Goal: Information Seeking & Learning: Learn about a topic

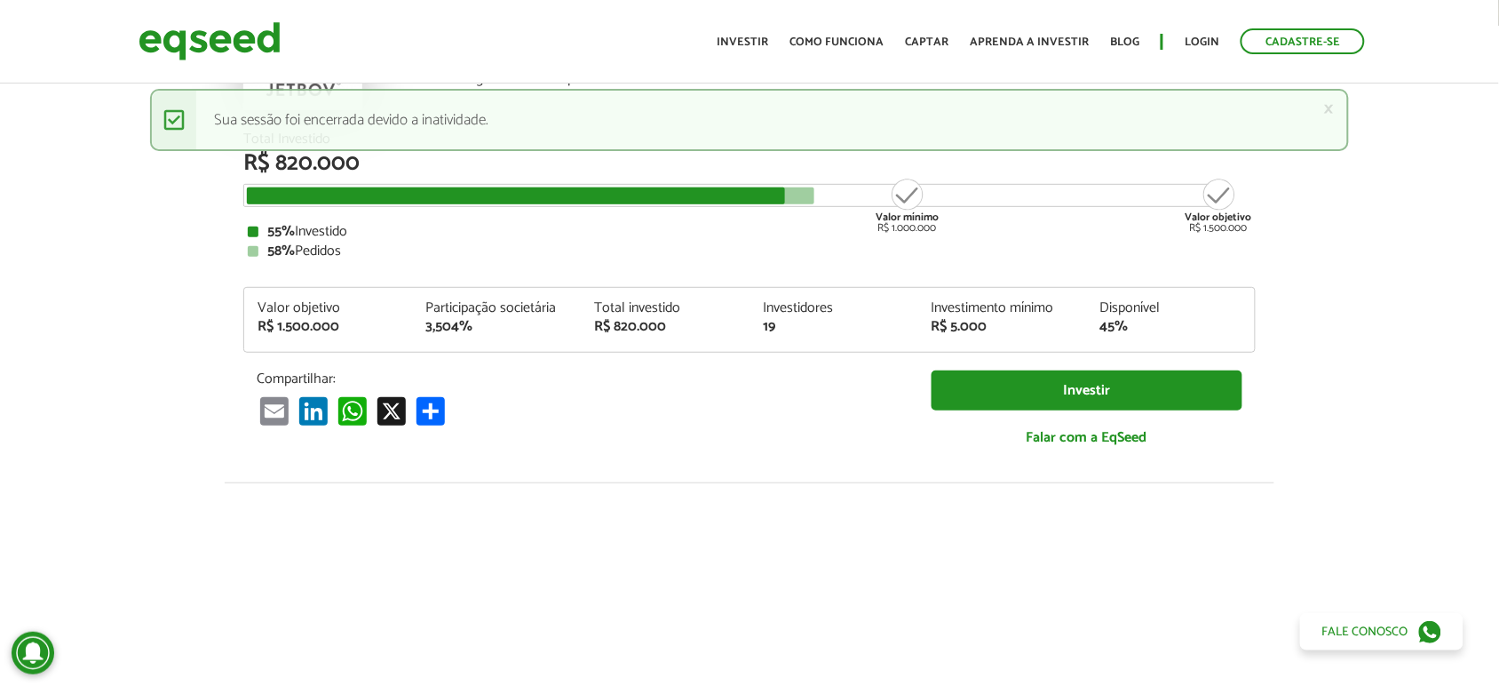
scroll to position [2, 0]
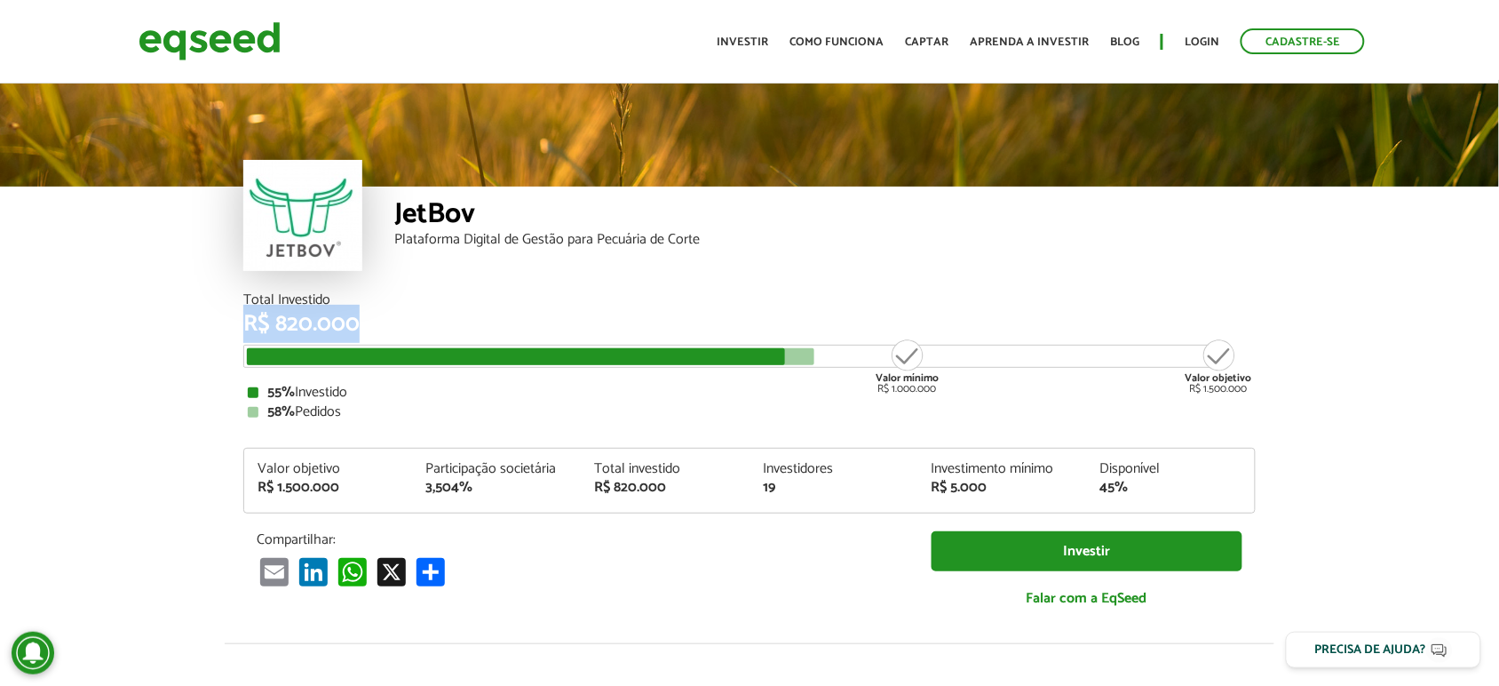
drag, startPoint x: 311, startPoint y: 311, endPoint x: 385, endPoint y: 327, distance: 75.4
click at [385, 327] on article "JetBov Plataforma Digital de Gestão para Pecuária de Corte Total Investido R$ 8…" at bounding box center [749, 664] width 1499 height 1169
click at [313, 334] on div "R$ 820.000" at bounding box center [749, 324] width 1012 height 23
drag, startPoint x: 242, startPoint y: 296, endPoint x: 369, endPoint y: 321, distance: 128.5
click at [369, 321] on div "Total Investido R$ 820.000" at bounding box center [749, 314] width 1012 height 43
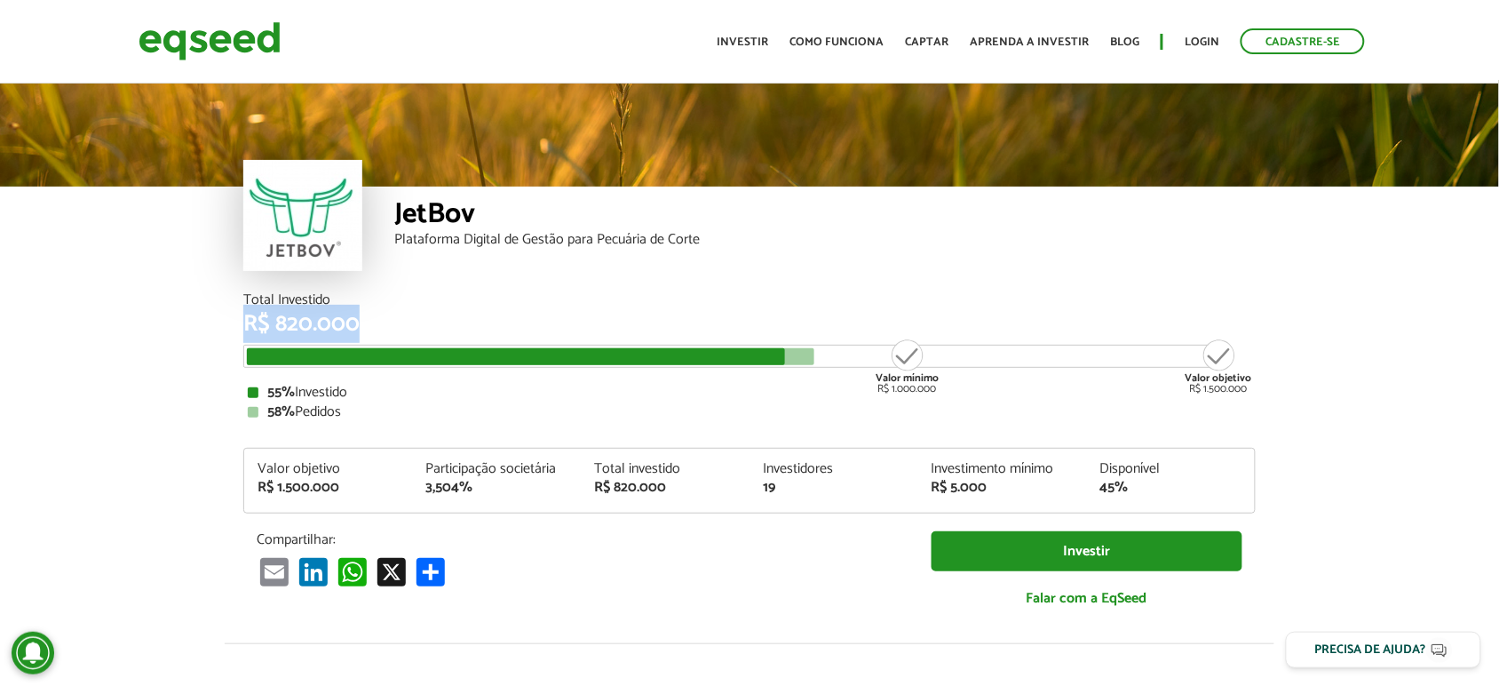
drag, startPoint x: 240, startPoint y: 324, endPoint x: 462, endPoint y: 321, distance: 222.0
click at [462, 321] on div "Total Investido R$ 820.000 Valor mínimo R$ 1.000.000 Valor objetivo R$ 1.500.00…" at bounding box center [749, 468] width 1039 height 350
click at [462, 321] on div "R$ 820.000" at bounding box center [749, 324] width 1012 height 23
drag, startPoint x: 312, startPoint y: 401, endPoint x: 329, endPoint y: 415, distance: 22.1
click at [329, 415] on div "55% Investido 58% Pedidos" at bounding box center [750, 402] width 1004 height 34
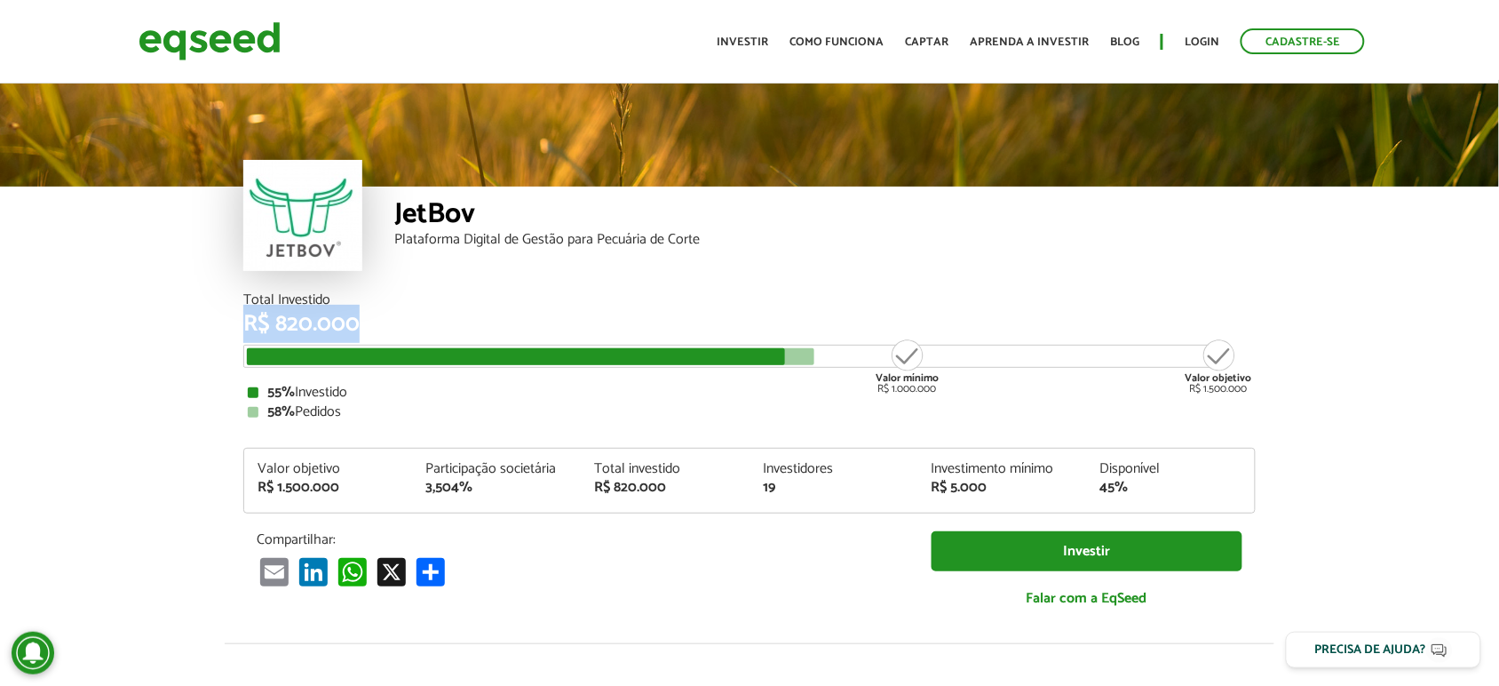
drag, startPoint x: 291, startPoint y: 325, endPoint x: 427, endPoint y: 320, distance: 136.0
click at [427, 320] on div "R$ 820.000" at bounding box center [749, 324] width 1012 height 23
drag, startPoint x: 431, startPoint y: 320, endPoint x: 357, endPoint y: 379, distance: 94.7
click at [431, 321] on div "R$ 820.000" at bounding box center [749, 324] width 1012 height 23
drag, startPoint x: 264, startPoint y: 415, endPoint x: 1066, endPoint y: 387, distance: 802.4
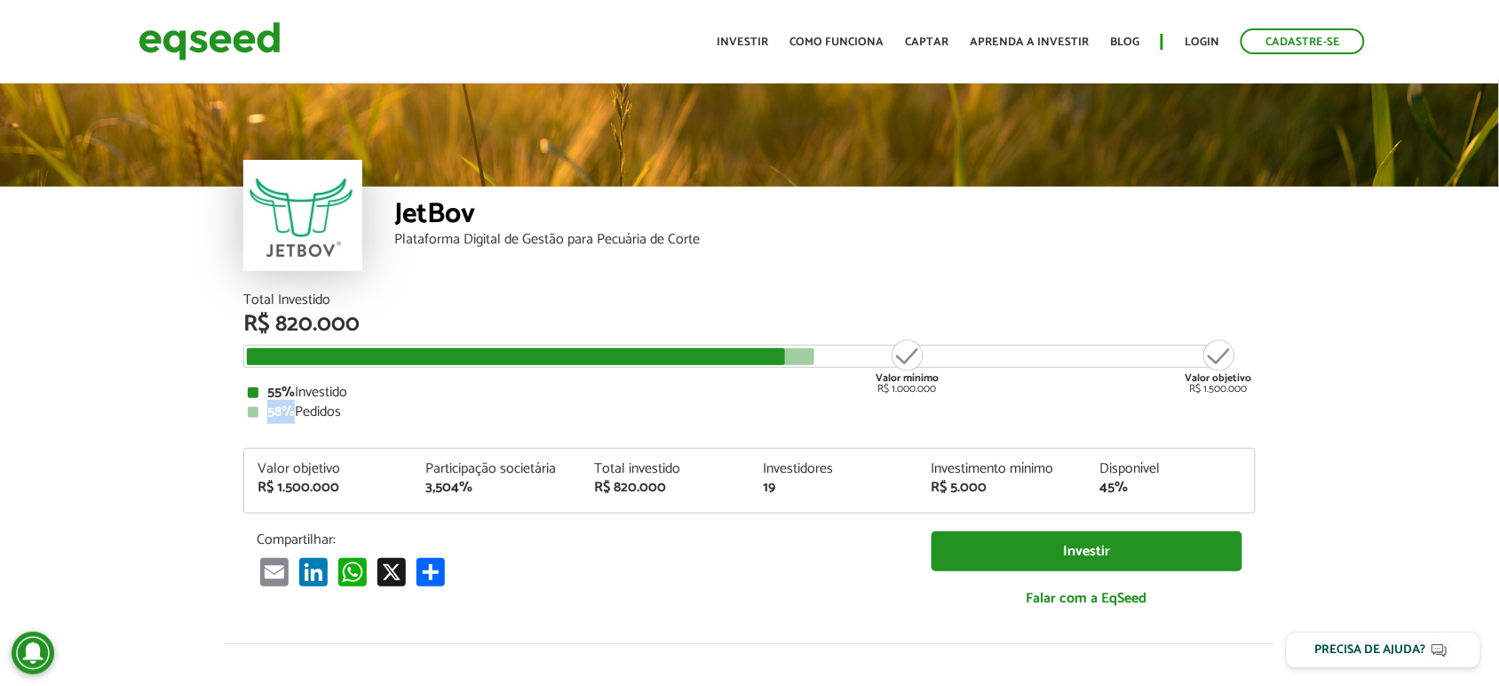
click at [294, 410] on div "58% Pedidos" at bounding box center [750, 412] width 1004 height 14
drag, startPoint x: 1199, startPoint y: 392, endPoint x: 1255, endPoint y: 384, distance: 56.5
click at [1255, 384] on div "Total Investido R$ 820.000 Valor mínimo R$ 1.000.000 Valor objetivo R$ 1.500.00…" at bounding box center [749, 356] width 1012 height 126
click at [1232, 392] on div "Valor objetivo R$ 1.500.000" at bounding box center [1219, 365] width 67 height 57
drag, startPoint x: 1231, startPoint y: 386, endPoint x: 1249, endPoint y: 385, distance: 17.9
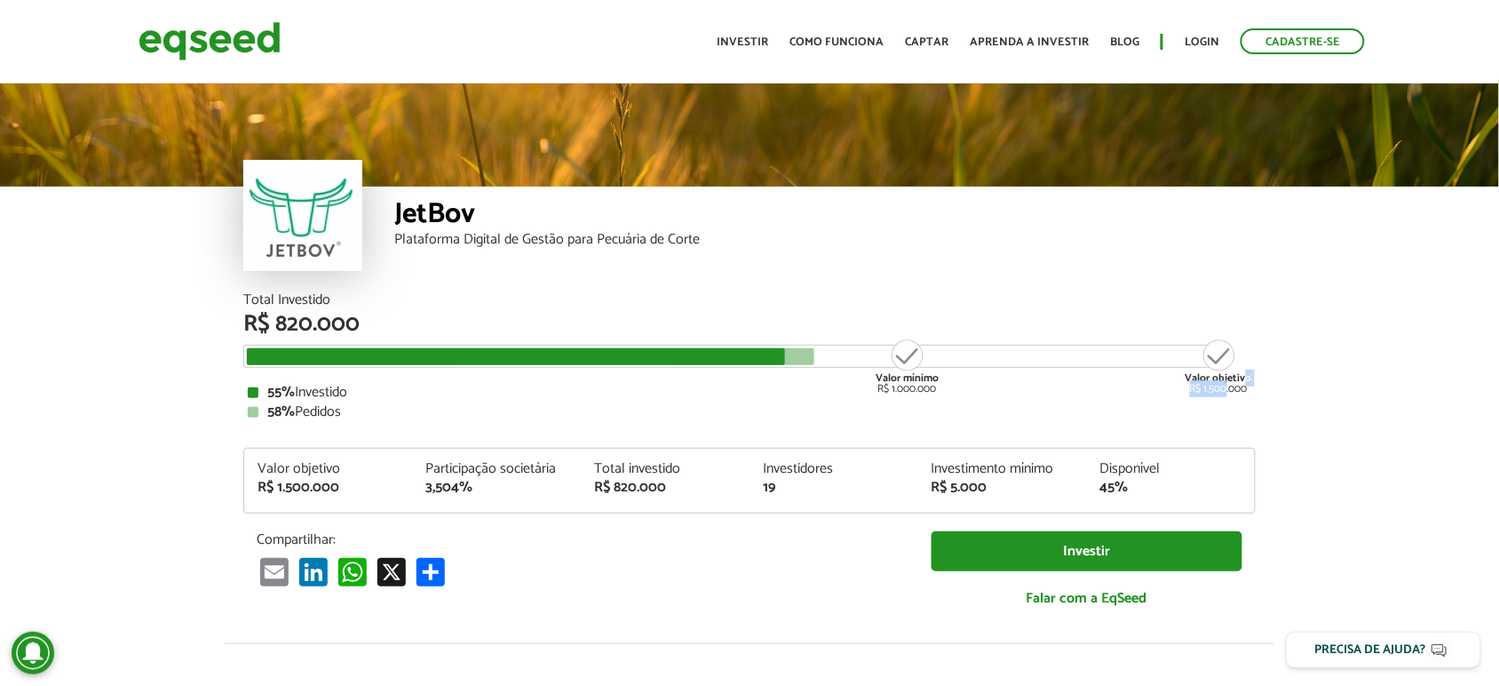
click at [1249, 385] on div "Valor objetivo R$ 1.500.000" at bounding box center [1219, 365] width 67 height 57
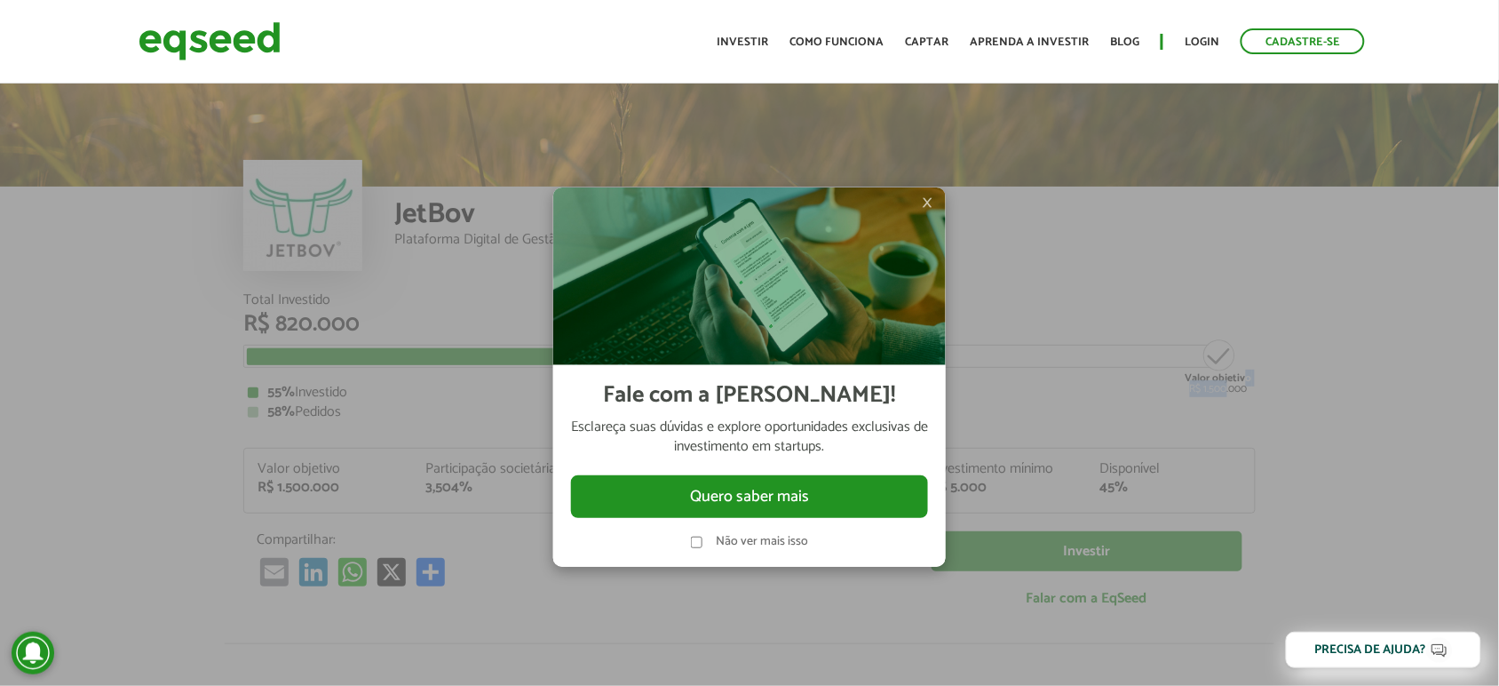
click at [920, 202] on img at bounding box center [749, 276] width 393 height 178
click at [925, 202] on span "×" at bounding box center [927, 202] width 11 height 21
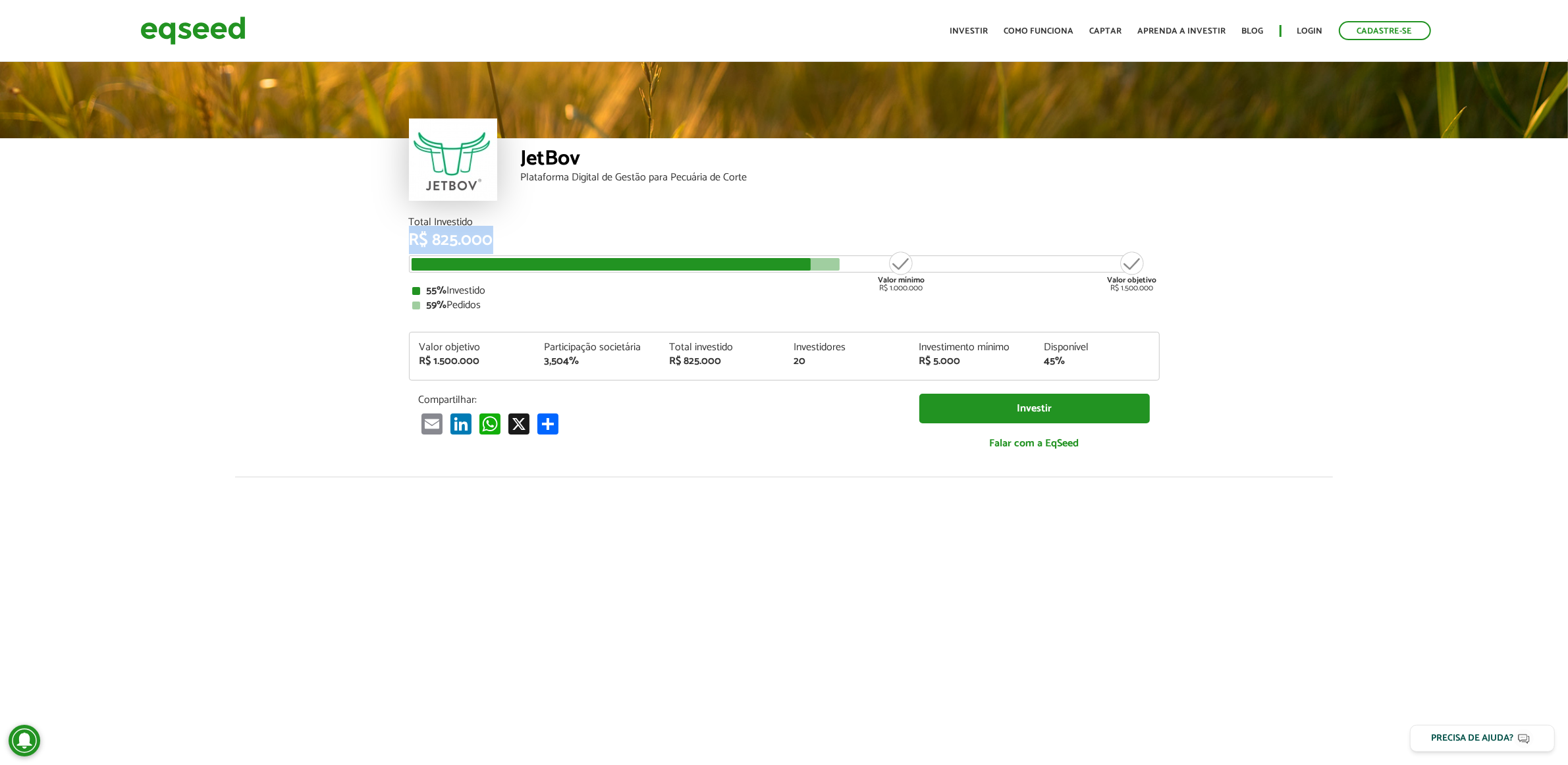
drag, startPoint x: 413, startPoint y: 238, endPoint x: 535, endPoint y: 245, distance: 122.2
click at [535, 245] on div "R$ 825.000" at bounding box center [784, 240] width 750 height 17
click at [520, 250] on div "Total Investido R$ 825.000 Valor mínimo R$ 1.000.000 Valor objetivo R$ 1.500.00…" at bounding box center [784, 264] width 750 height 93
click at [511, 245] on div "R$ 825.000" at bounding box center [784, 240] width 750 height 17
drag, startPoint x: 245, startPoint y: 215, endPoint x: 209, endPoint y: 215, distance: 36.0
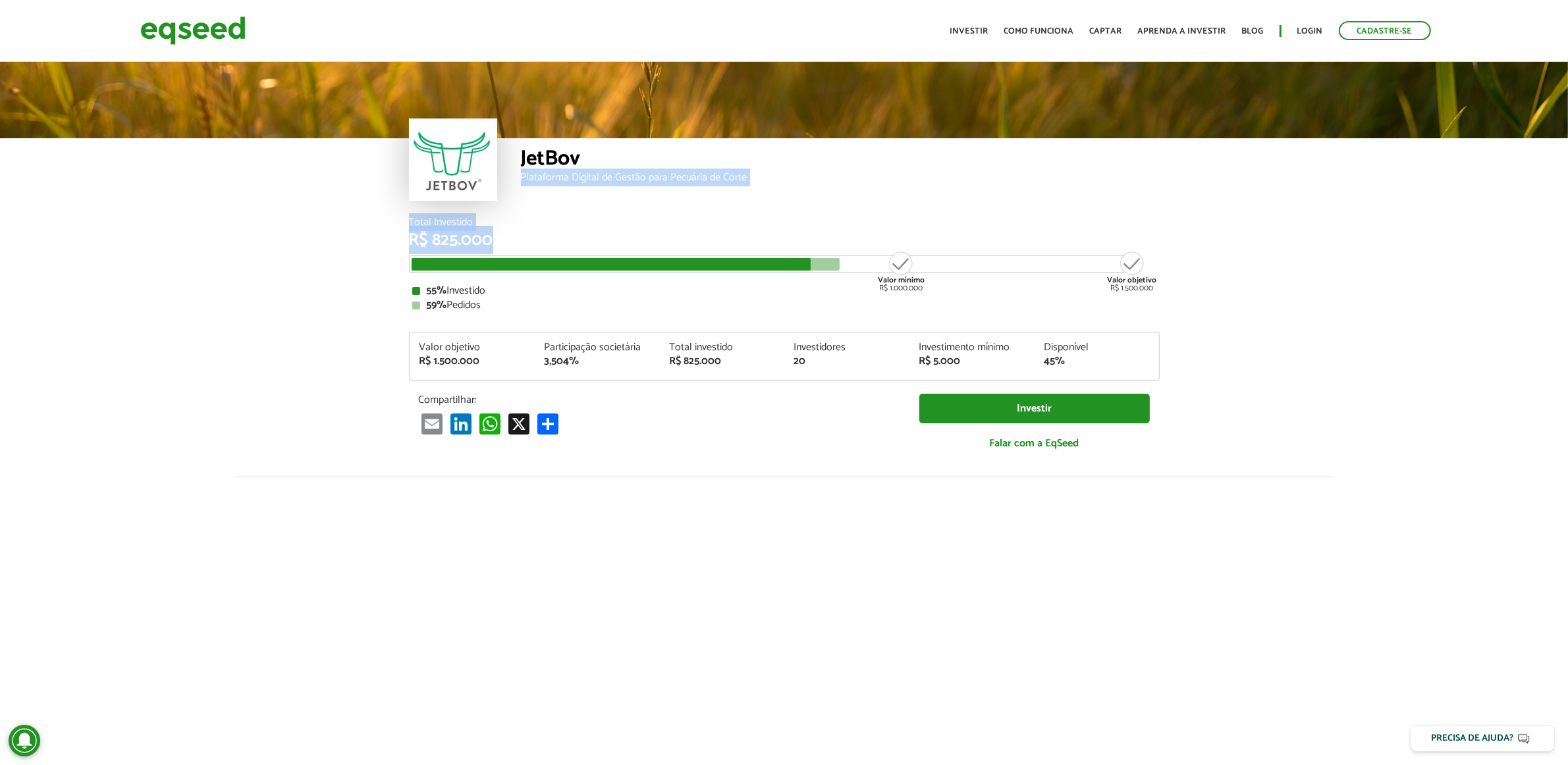
click at [209, 215] on article "JetBov Plataforma Digital de Gestão para Pecuária de Corte Total Investido R$ 8…" at bounding box center [784, 492] width 1568 height 867
click at [257, 291] on article "JetBov Plataforma Digital de Gestão para Pecuária de Corte Total Investido R$ 8…" at bounding box center [784, 492] width 1568 height 867
drag, startPoint x: 412, startPoint y: 297, endPoint x: 405, endPoint y: 320, distance: 24.0
click at [502, 306] on div "55% Investido 59% Pedidos" at bounding box center [784, 298] width 744 height 25
click at [403, 320] on div "Total Investido R$ 825.000 Valor mínimo R$ 1.000.000 Valor objetivo R$ 1.500.00…" at bounding box center [784, 347] width 770 height 259
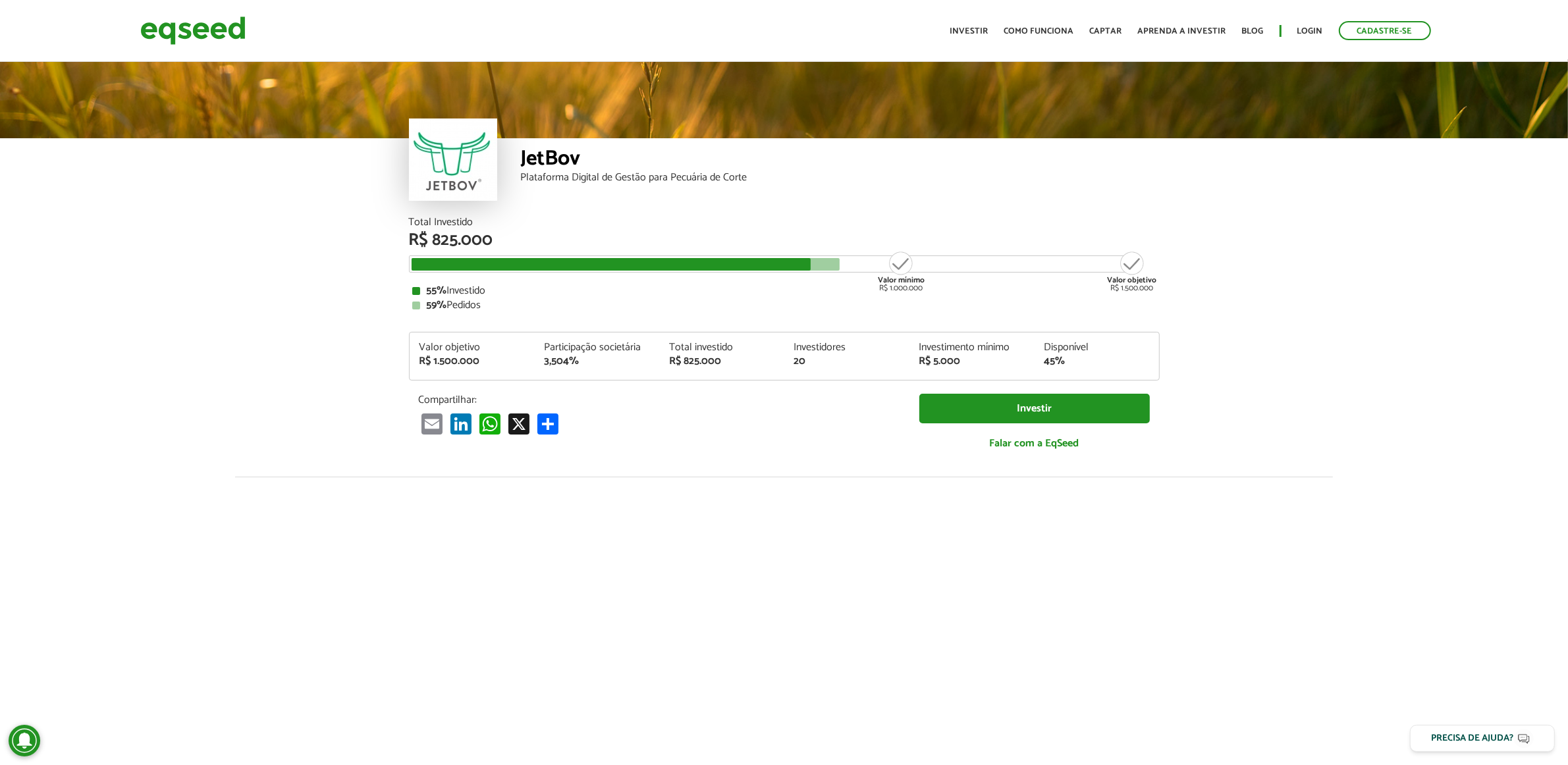
drag, startPoint x: 420, startPoint y: 285, endPoint x: 496, endPoint y: 305, distance: 78.6
click at [496, 305] on div "Total Investido R$ 825.000 Valor mínimo R$ 1.000.000 Valor objetivo R$ 1.500.00…" at bounding box center [784, 264] width 750 height 93
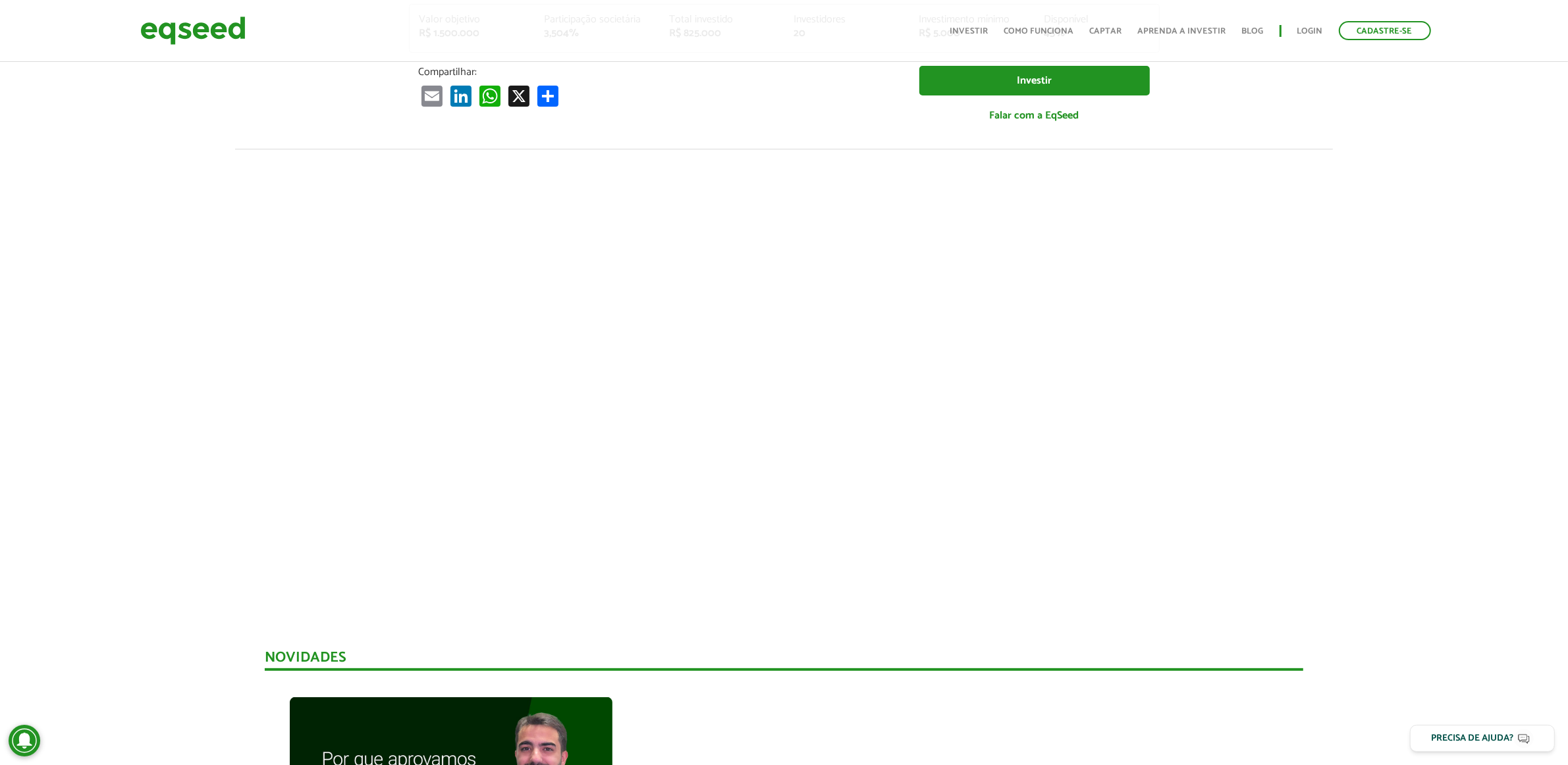
scroll to position [329, 0]
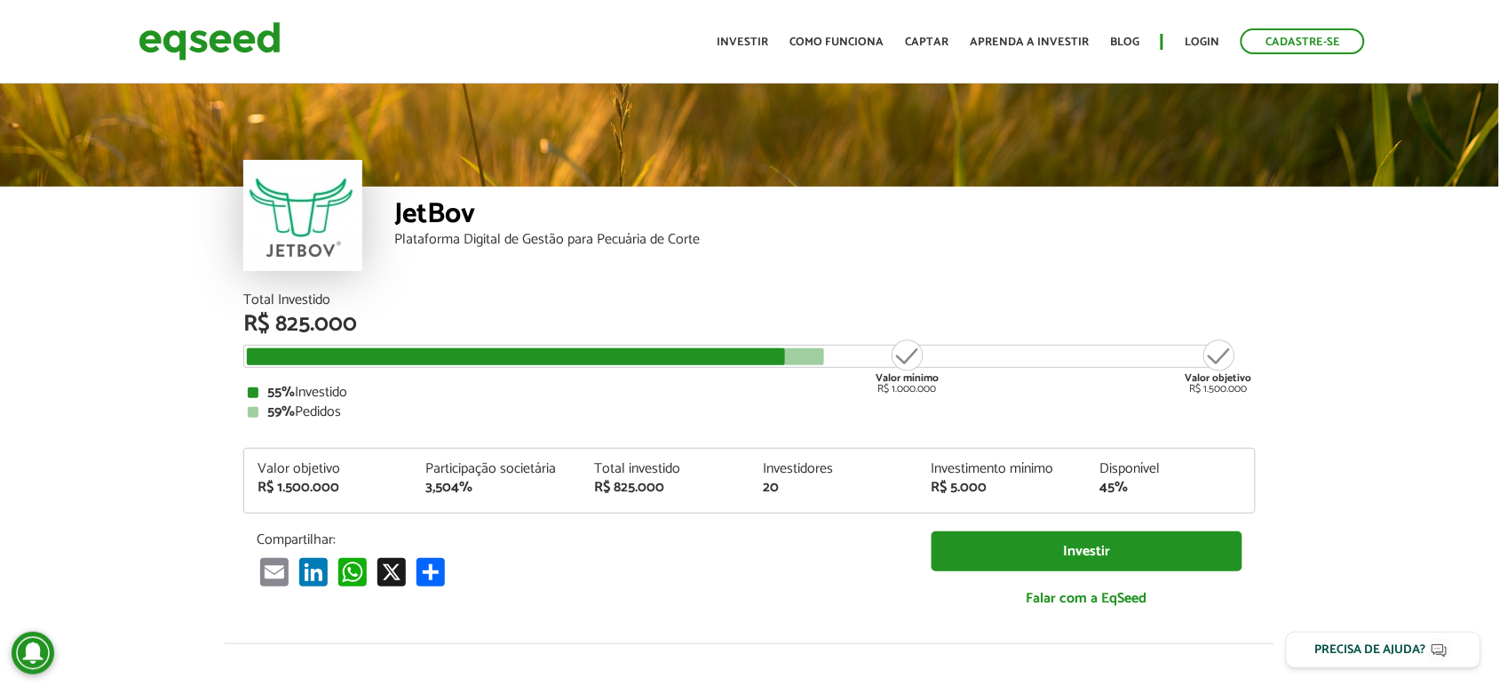
drag, startPoint x: 272, startPoint y: 419, endPoint x: 384, endPoint y: 417, distance: 111.9
click at [384, 417] on div "59% Pedidos" at bounding box center [750, 412] width 1004 height 14
drag, startPoint x: 380, startPoint y: 340, endPoint x: 398, endPoint y: 342, distance: 17.9
click at [398, 342] on article "JetBov Plataforma Digital de Gestão para Pecuária de Corte Total Investido R$ 8…" at bounding box center [749, 664] width 1499 height 1169
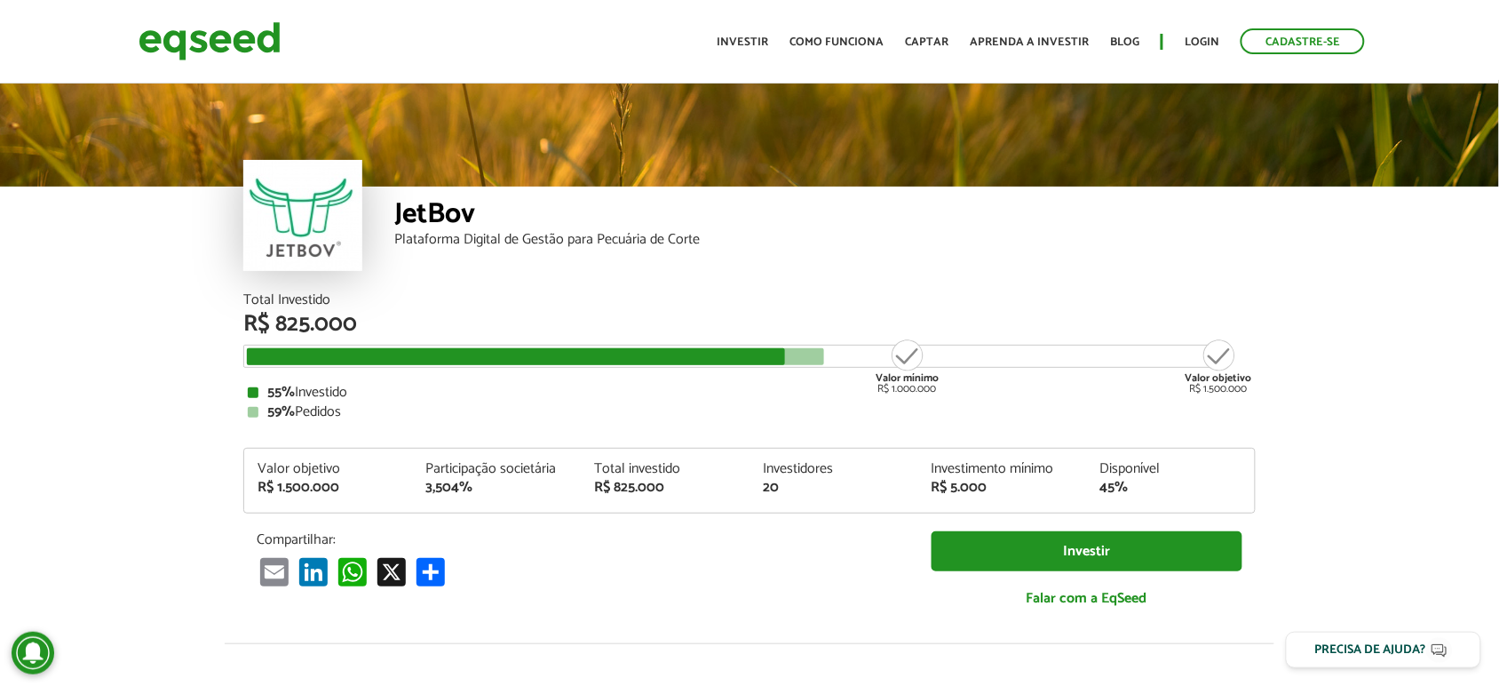
click at [395, 385] on div "55% Investido" at bounding box center [750, 392] width 1004 height 14
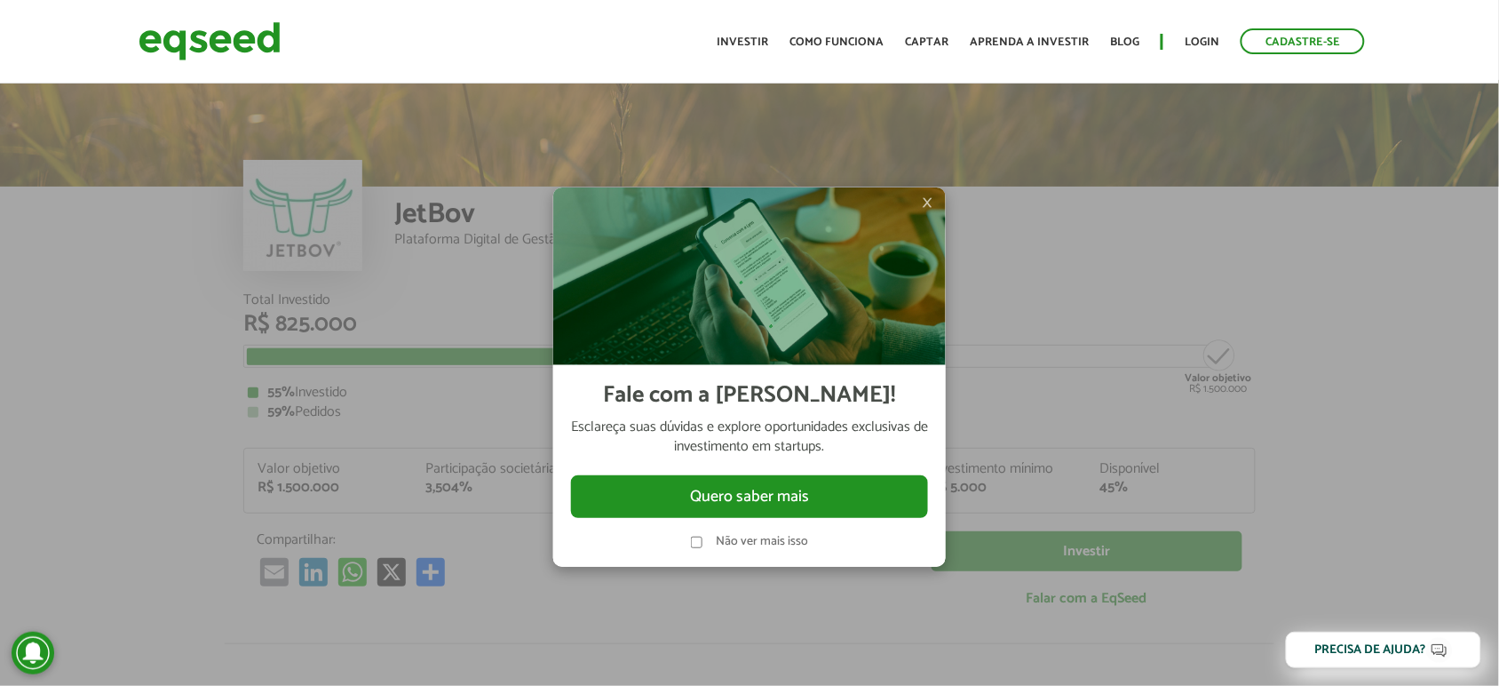
click at [932, 202] on span "×" at bounding box center [927, 202] width 11 height 21
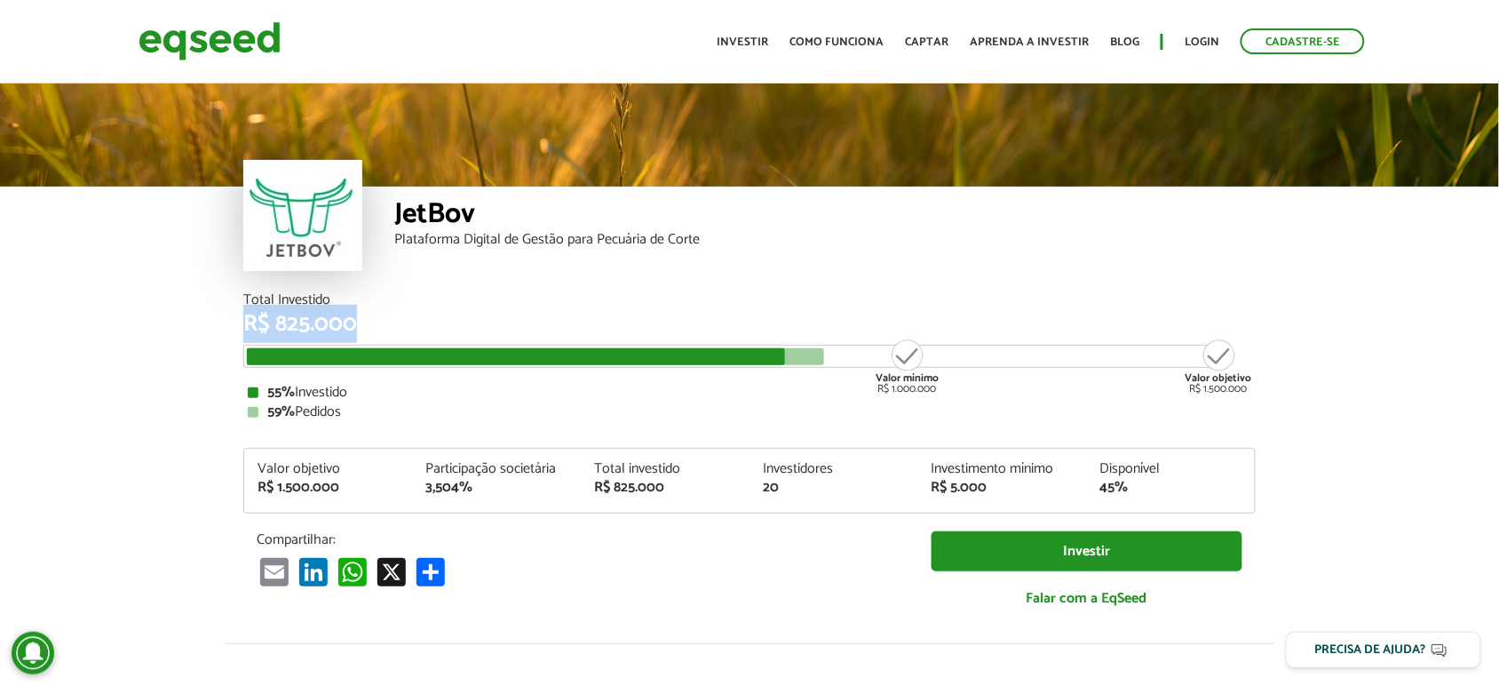
drag, startPoint x: 222, startPoint y: 320, endPoint x: 361, endPoint y: 329, distance: 138.8
click at [361, 329] on article "JetBov Plataforma Digital de Gestão para Pecuária de Corte Total Investido R$ 8…" at bounding box center [749, 664] width 1499 height 1169
click at [365, 316] on div "R$ 825.000" at bounding box center [749, 324] width 1012 height 23
drag, startPoint x: 254, startPoint y: 325, endPoint x: 427, endPoint y: 339, distance: 173.8
click at [427, 339] on div "Total Investido R$ 825.000 Valor mínimo R$ 1.000.000 Valor objetivo R$ 1.500.00…" at bounding box center [749, 356] width 1012 height 126
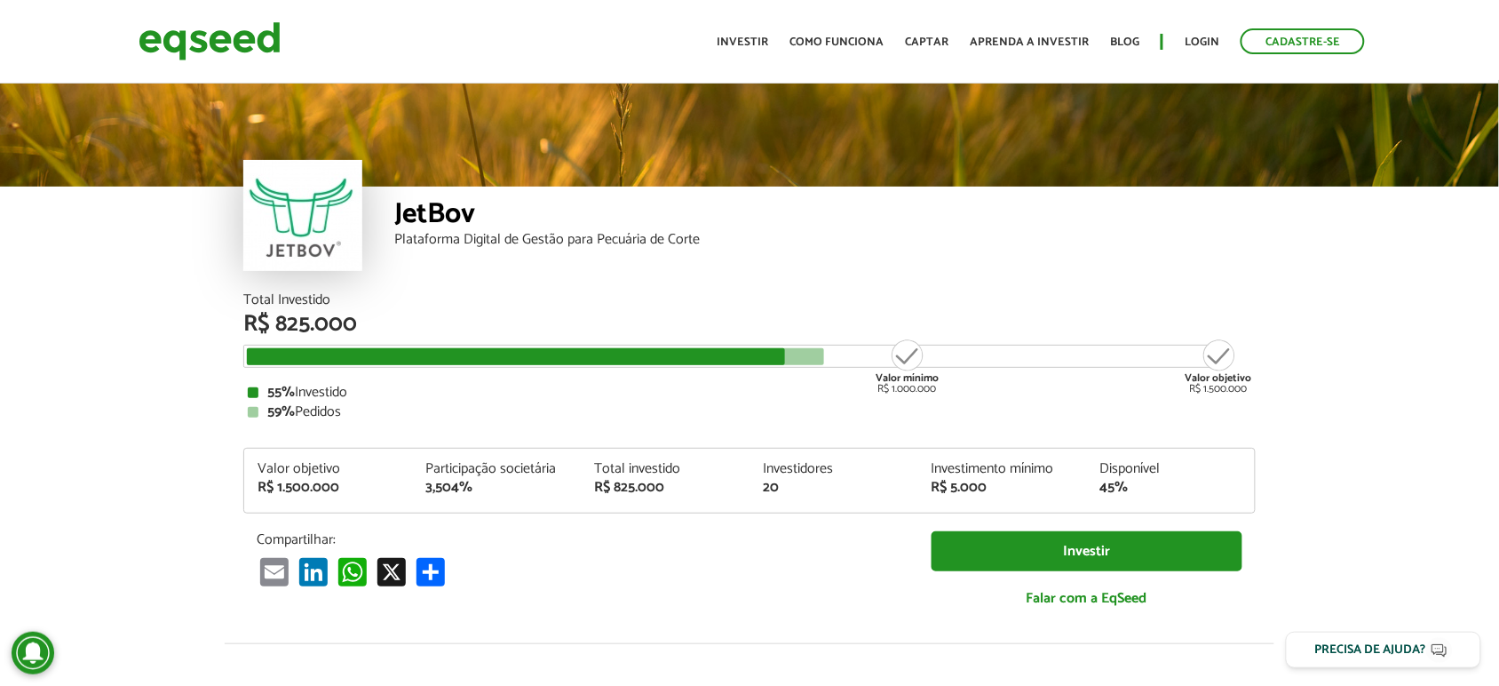
drag, startPoint x: 414, startPoint y: 347, endPoint x: 385, endPoint y: 355, distance: 30.4
click at [401, 352] on div at bounding box center [516, 356] width 538 height 17
drag, startPoint x: 263, startPoint y: 410, endPoint x: 285, endPoint y: 418, distance: 23.6
click at [285, 418] on div "59% Pedidos" at bounding box center [750, 412] width 1004 height 14
drag, startPoint x: 289, startPoint y: 329, endPoint x: 382, endPoint y: 329, distance: 93.3
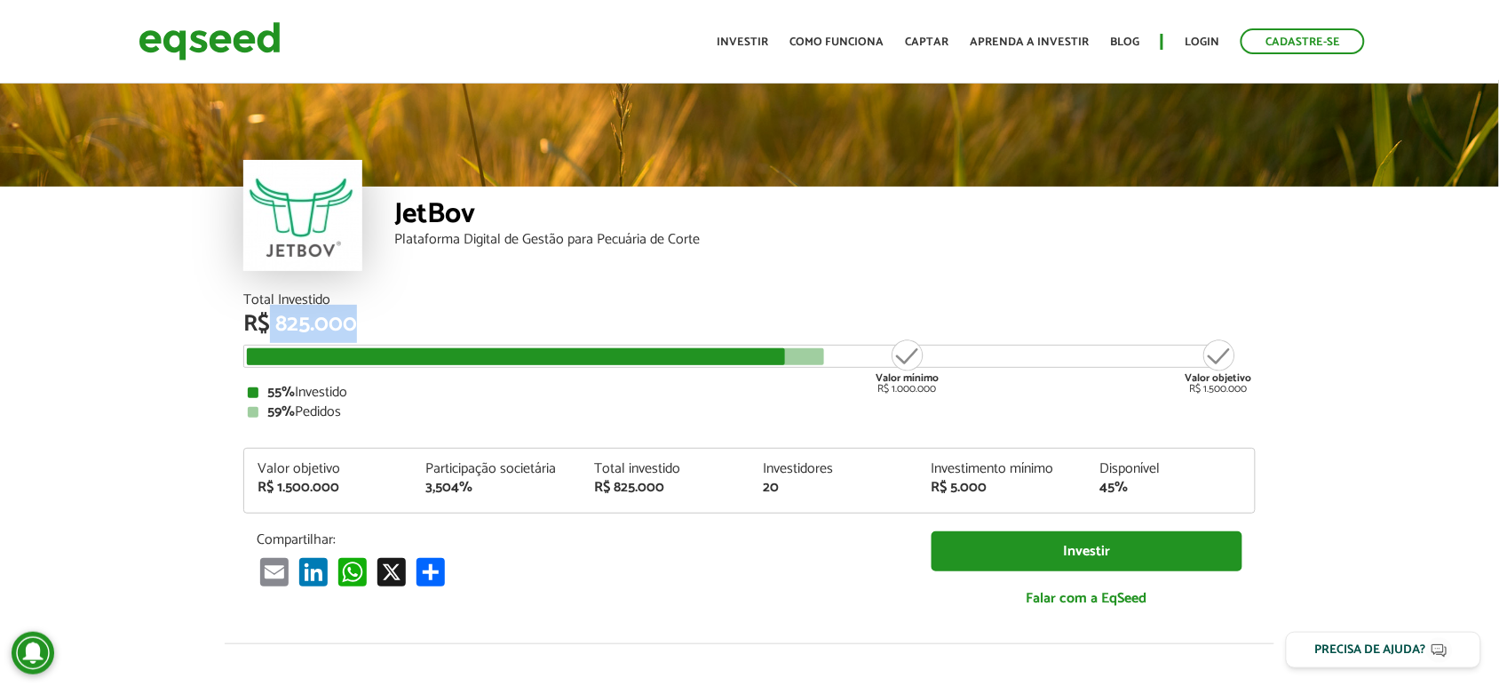
click at [382, 329] on div "R$ 825.000" at bounding box center [749, 324] width 1012 height 23
click at [382, 330] on div "R$ 825.000" at bounding box center [749, 324] width 1012 height 23
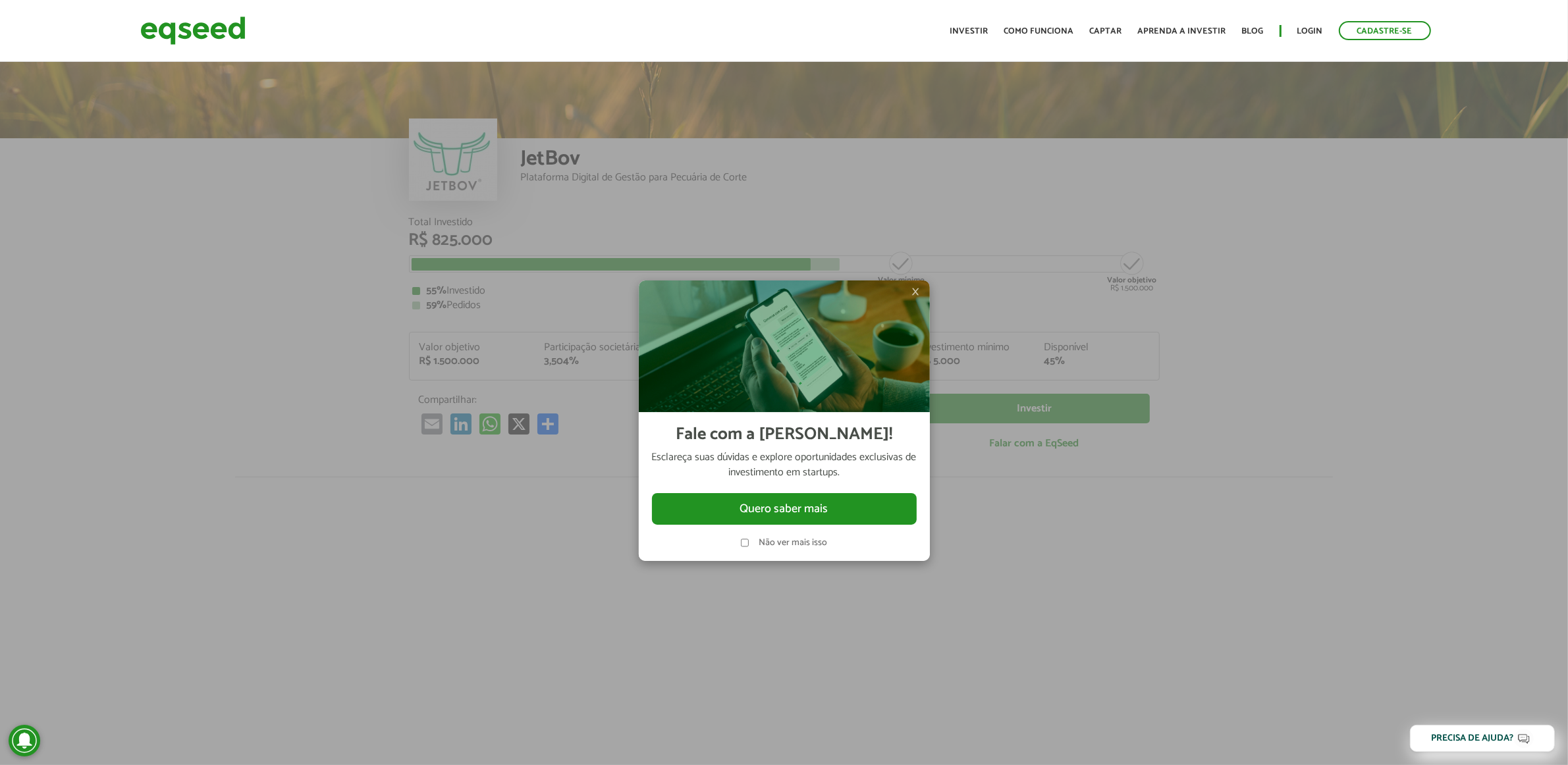
drag, startPoint x: 394, startPoint y: 337, endPoint x: 297, endPoint y: 192, distance: 174.5
click at [386, 330] on div at bounding box center [784, 382] width 1568 height 765
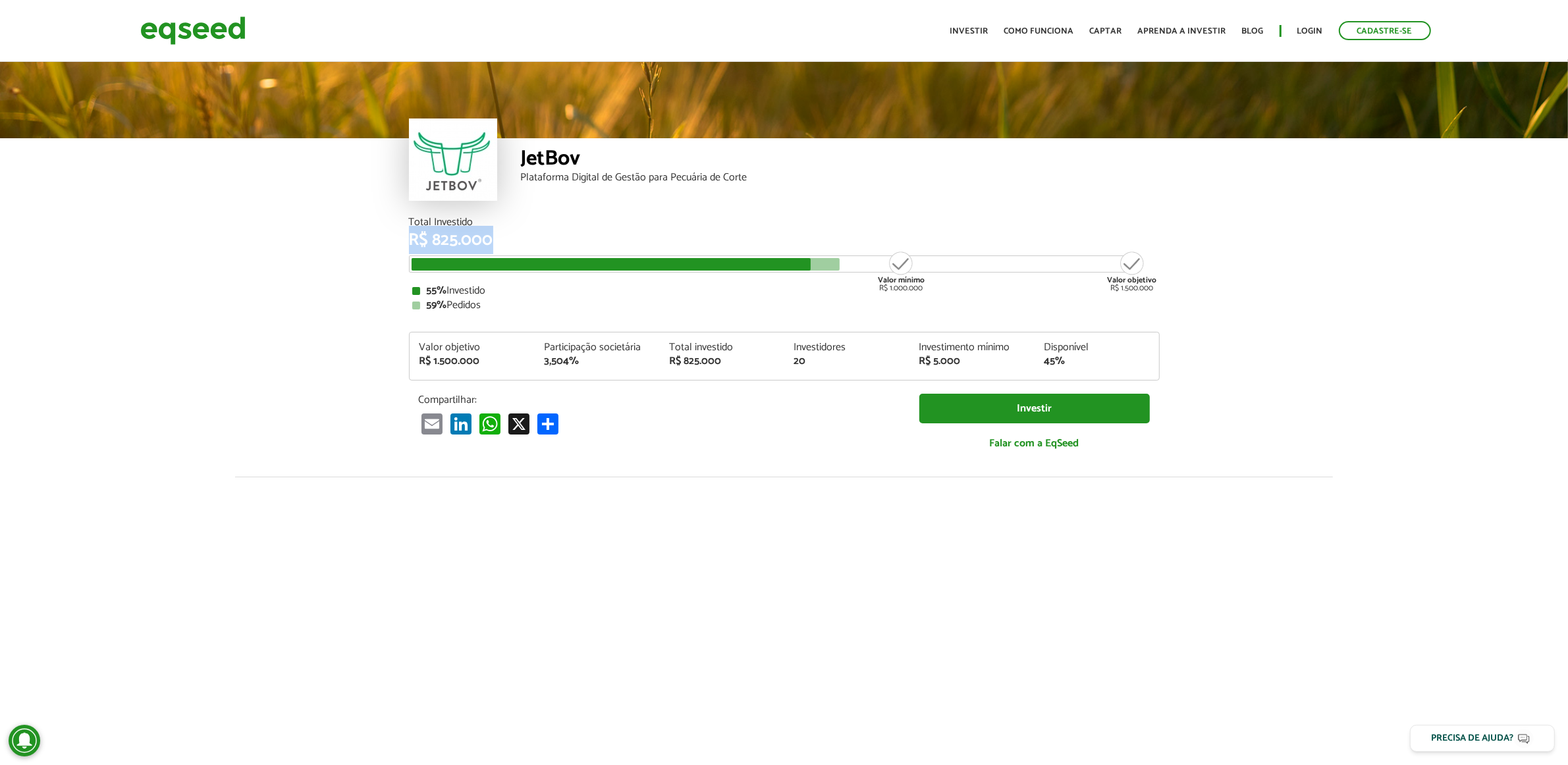
drag, startPoint x: 406, startPoint y: 231, endPoint x: 544, endPoint y: 231, distance: 138.0
click at [544, 231] on div "Total Investido R$ 825.000 Valor mínimo R$ 1.000.000 Valor objetivo R$ 1.500.00…" at bounding box center [784, 347] width 770 height 259
